Goal: Task Accomplishment & Management: Use online tool/utility

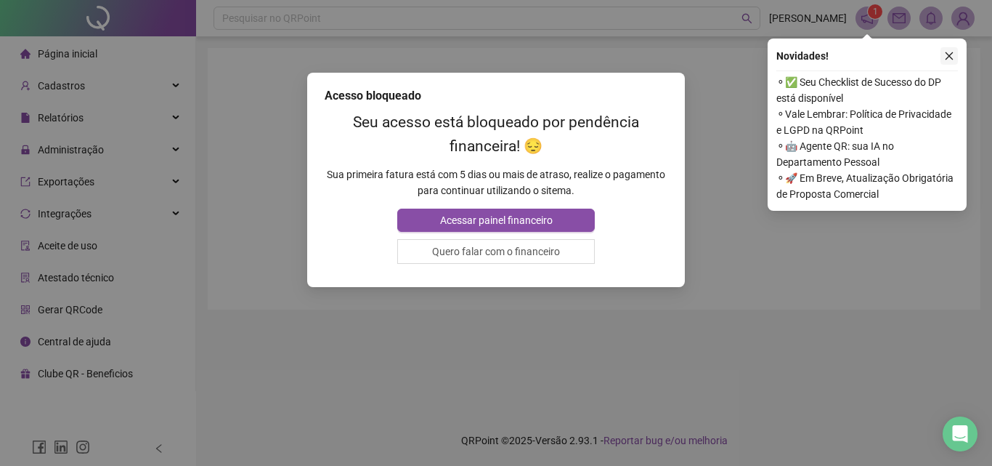
click at [955, 56] on button "button" at bounding box center [949, 55] width 17 height 17
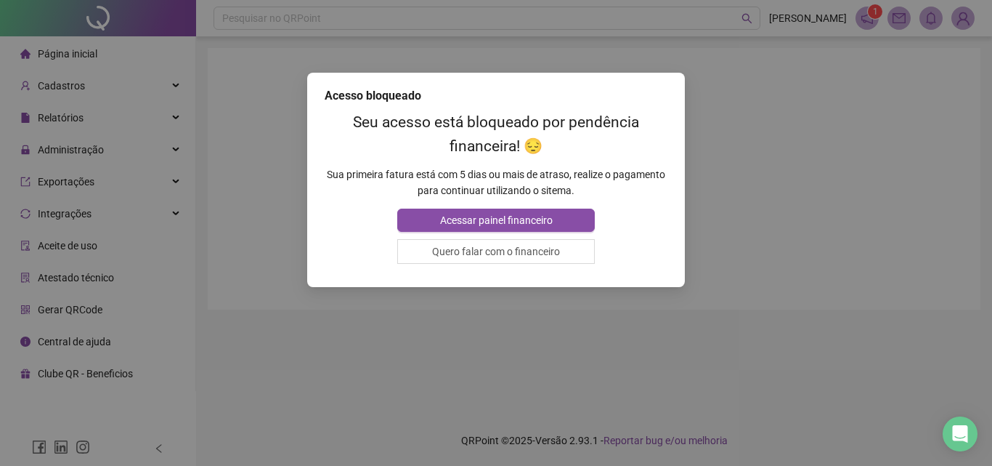
click at [193, 243] on div "Acesso bloqueado Seu acesso está bloqueado por pendência financeira! 😔 Sua prim…" at bounding box center [496, 233] width 992 height 466
click at [69, 216] on div "Acesso bloqueado Seu acesso está bloqueado por pendência financeira! 😔 Sua prim…" at bounding box center [496, 233] width 992 height 466
click at [536, 223] on span "Acessar painel financeiro" at bounding box center [496, 220] width 113 height 16
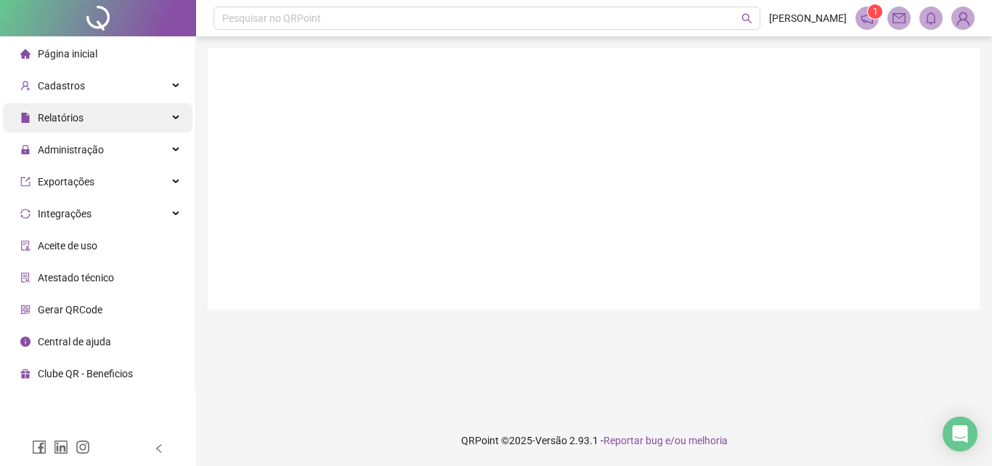
click at [108, 106] on div "Relatórios" at bounding box center [98, 117] width 190 height 29
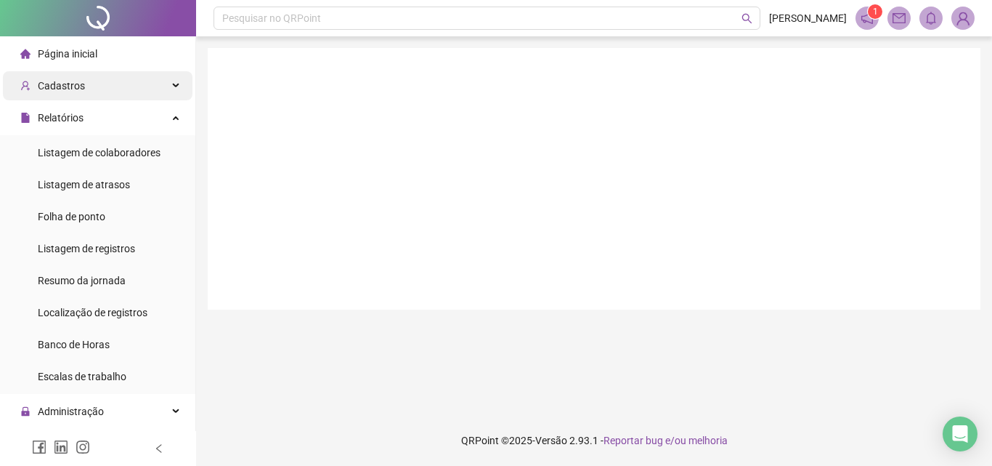
click at [112, 85] on div "Cadastros" at bounding box center [98, 85] width 190 height 29
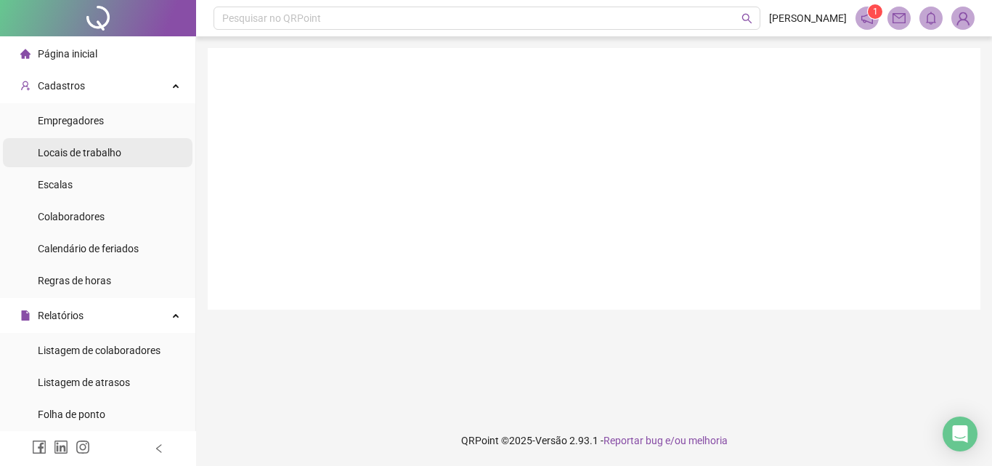
click at [128, 153] on li "Locais de trabalho" at bounding box center [98, 152] width 190 height 29
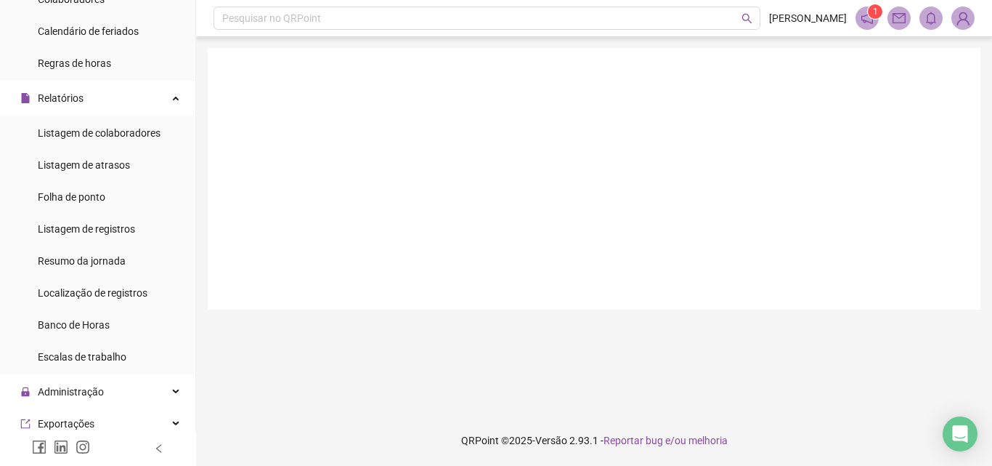
scroll to position [218, 0]
click at [872, 21] on icon "notification" at bounding box center [867, 18] width 13 height 13
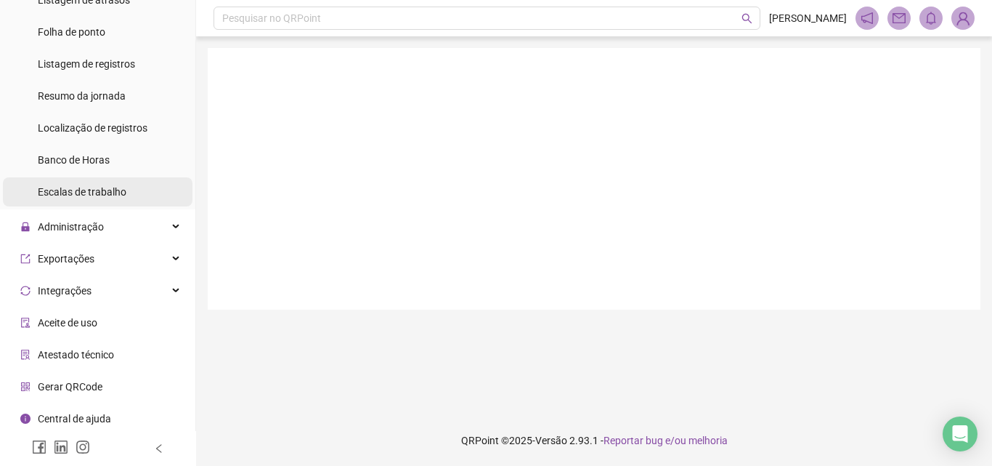
scroll to position [384, 0]
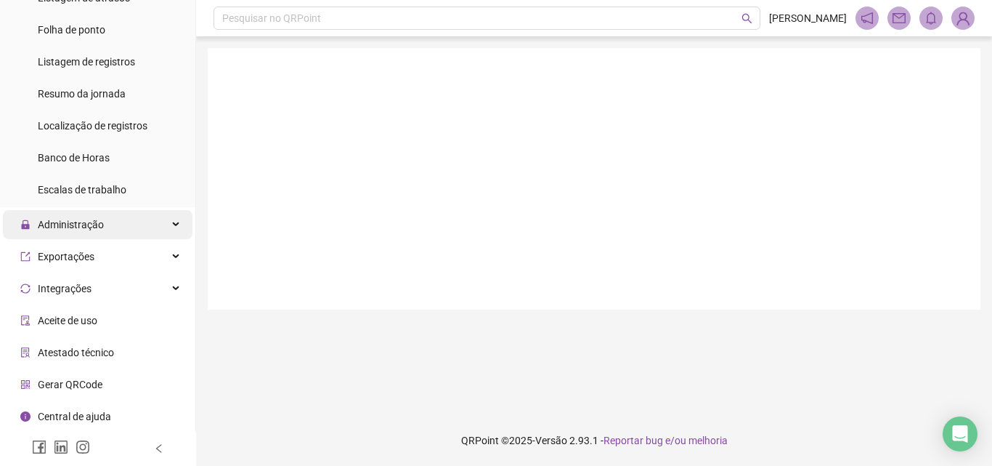
click at [98, 222] on span "Administração" at bounding box center [71, 225] width 66 height 12
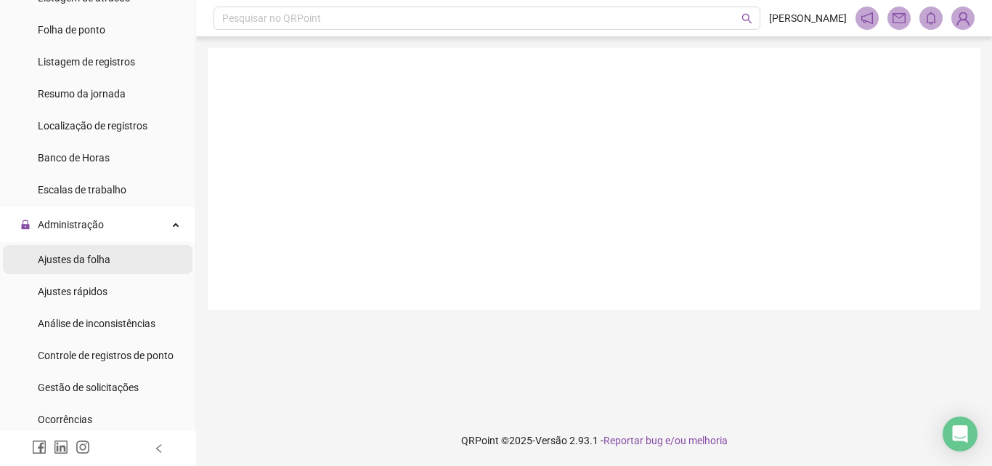
click at [107, 262] on span "Ajustes da folha" at bounding box center [74, 260] width 73 height 12
click at [505, 186] on div at bounding box center [594, 179] width 773 height 262
